Goal: Information Seeking & Learning: Find specific fact

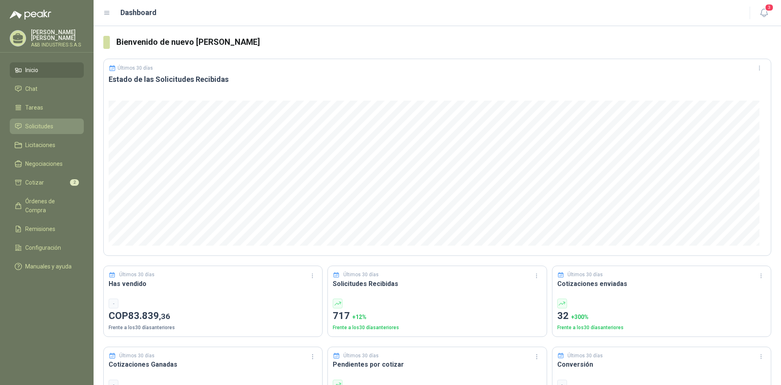
click at [40, 120] on link "Solicitudes" at bounding box center [47, 125] width 74 height 15
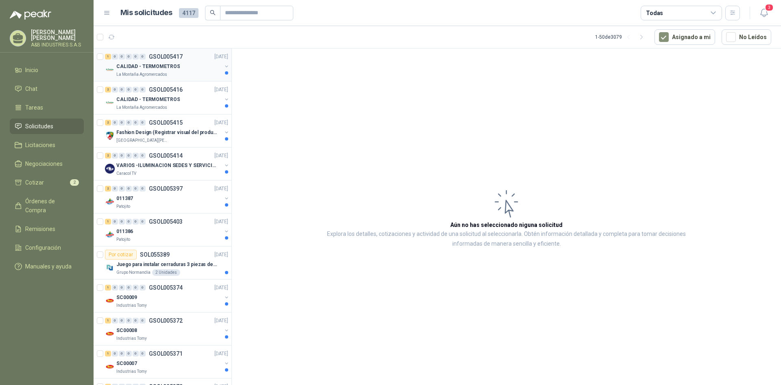
click at [173, 70] on p "CALIDAD - TERMOMETROS" at bounding box center [147, 67] width 63 height 8
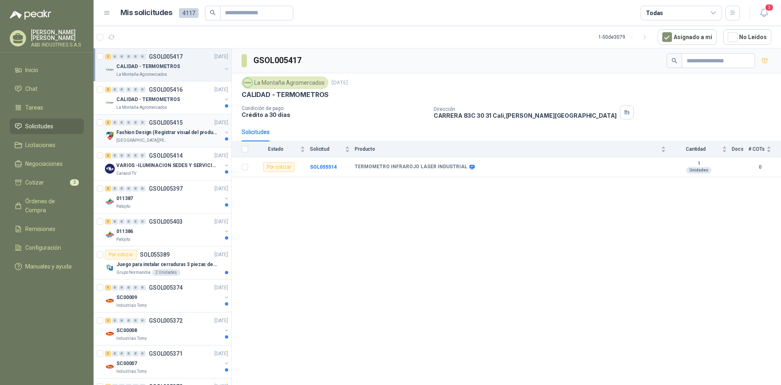
click at [190, 140] on div "[GEOGRAPHIC_DATA][PERSON_NAME]" at bounding box center [168, 140] width 105 height 7
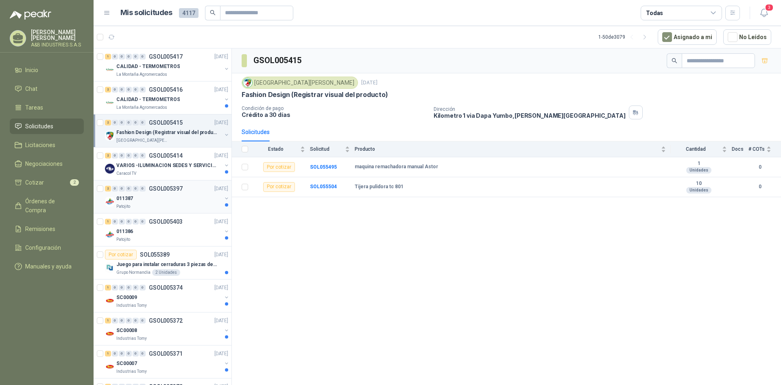
click at [153, 207] on div "Patojito" at bounding box center [168, 206] width 105 height 7
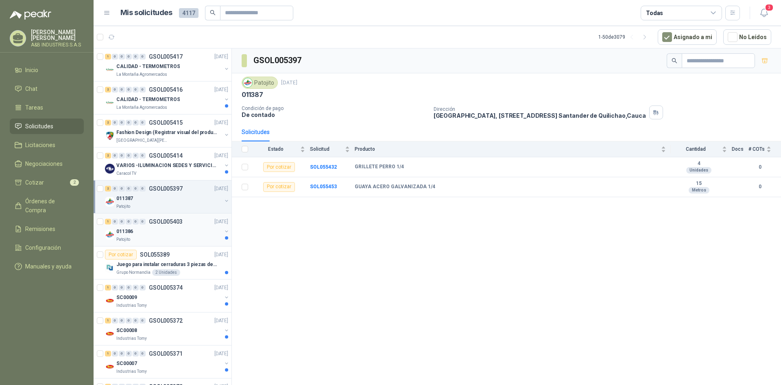
click at [166, 232] on div "011386" at bounding box center [168, 231] width 105 height 10
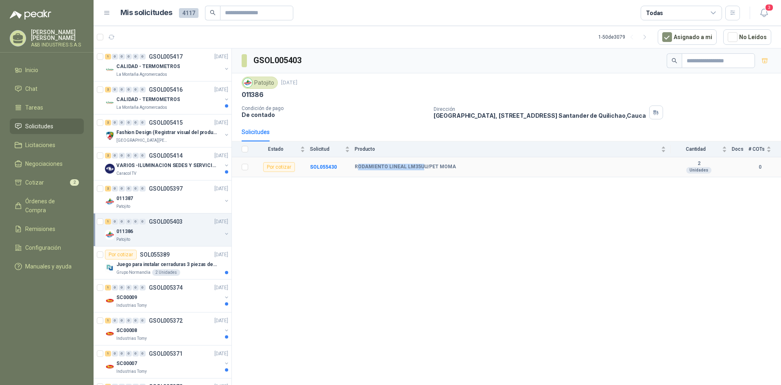
drag, startPoint x: 356, startPoint y: 167, endPoint x: 419, endPoint y: 172, distance: 62.5
click at [419, 172] on td "RODAMIENTO LINEAL LM35UU/PET MOMA" at bounding box center [513, 167] width 316 height 20
click at [396, 186] on div "GSOL005403 Patojito [DATE] 011386 Condición de pago De contado Dirección [GEOGR…" at bounding box center [506, 217] width 549 height 339
drag, startPoint x: 354, startPoint y: 165, endPoint x: 455, endPoint y: 170, distance: 101.1
click at [455, 170] on tr "Por cotizar SOL055430 RODAMIENTO LINEAL LM35UU/PET MOMA 2 Unidades 0" at bounding box center [506, 167] width 549 height 20
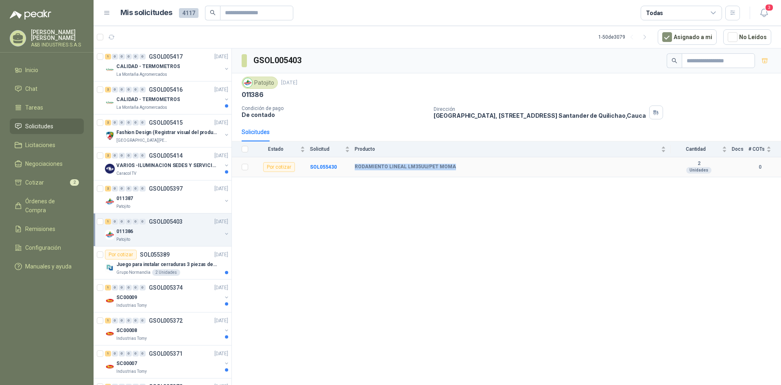
copy tr "RODAMIENTO LINEAL LM35UU/PET MOMA"
click at [407, 242] on div "GSOL005403 Patojito [DATE] 011386 Condición de pago De contado Dirección [GEOGR…" at bounding box center [506, 217] width 549 height 339
click at [179, 197] on div "011387" at bounding box center [168, 198] width 105 height 10
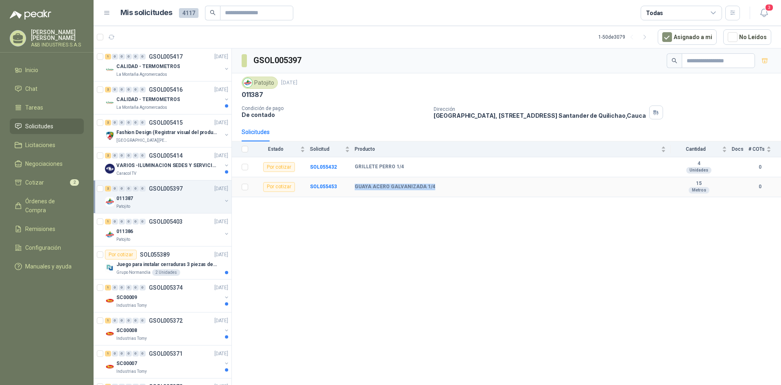
drag, startPoint x: 356, startPoint y: 187, endPoint x: 433, endPoint y: 188, distance: 77.3
click at [433, 188] on div "GUAYA ACERO GALVANIZADA 1/4" at bounding box center [510, 187] width 311 height 7
copy b "GUAYA ACERO GALVANIZADA 1/4"
click at [389, 161] on td "GRILLETE PERRO 1/4" at bounding box center [513, 167] width 316 height 20
drag, startPoint x: 405, startPoint y: 167, endPoint x: 355, endPoint y: 167, distance: 49.7
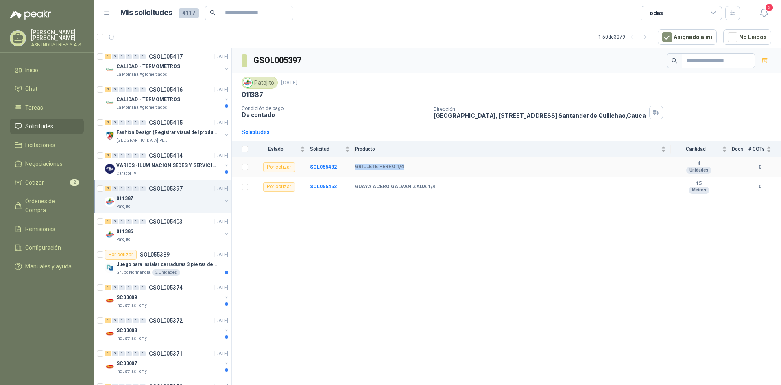
click at [355, 167] on div "GRILLETE PERRO 1/4" at bounding box center [510, 167] width 311 height 7
drag, startPoint x: 354, startPoint y: 167, endPoint x: 345, endPoint y: 172, distance: 11.1
click at [345, 172] on td "SOL055432" at bounding box center [332, 167] width 45 height 20
drag, startPoint x: 354, startPoint y: 166, endPoint x: 405, endPoint y: 170, distance: 51.0
click at [405, 170] on tr "Por cotizar SOL055432 GRILLETE PERRO 1/4 4 Unidades 0" at bounding box center [506, 167] width 549 height 20
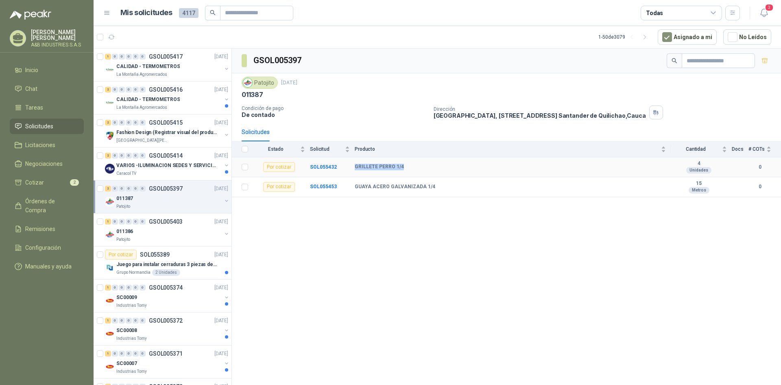
copy tr "GRILLETE PERRO 1/4"
click at [192, 269] on div "Grupo Normandía 2 Unidades" at bounding box center [172, 272] width 112 height 7
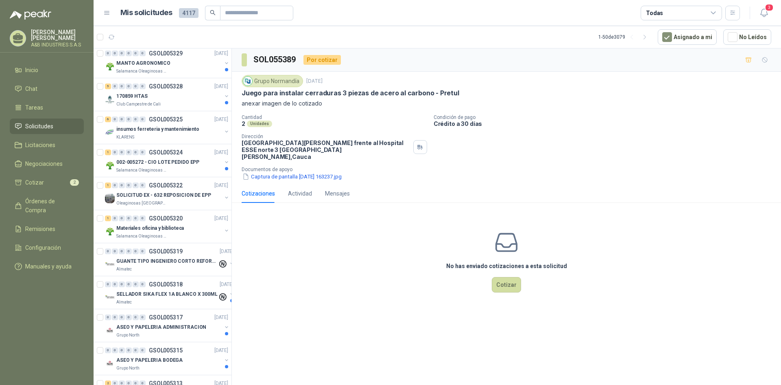
scroll to position [1221, 0]
